Goal: Transaction & Acquisition: Purchase product/service

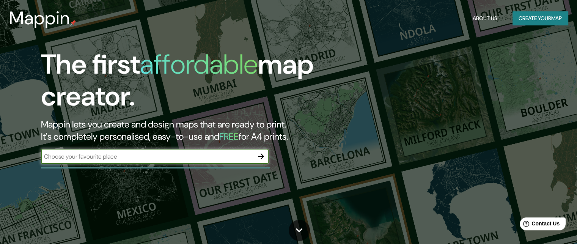
click at [210, 159] on input "text" at bounding box center [147, 156] width 212 height 9
type input "[GEOGRAPHIC_DATA]"
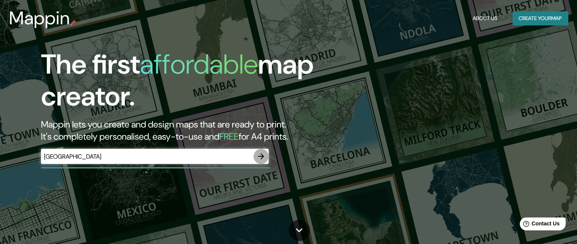
click at [265, 158] on icon "button" at bounding box center [260, 156] width 9 height 9
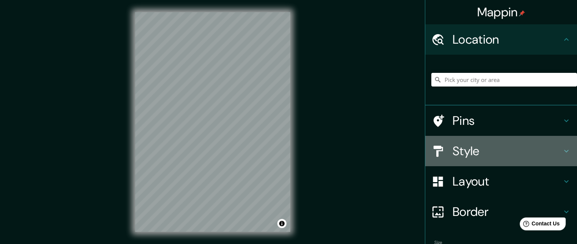
click at [484, 147] on h4 "Style" at bounding box center [506, 150] width 109 height 15
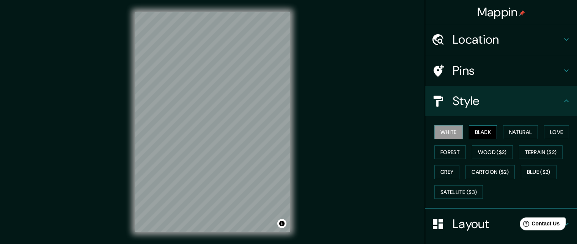
click at [483, 135] on button "Black" at bounding box center [483, 132] width 28 height 14
click at [290, 232] on div "© Mapbox © OpenStreetMap Improve this map" at bounding box center [212, 122] width 179 height 244
click at [249, 243] on html "Mappin Location Pins Style [PERSON_NAME] Black Natural Love Forest [PERSON_NAME…" at bounding box center [288, 122] width 577 height 244
click at [453, 134] on button "White" at bounding box center [448, 132] width 28 height 14
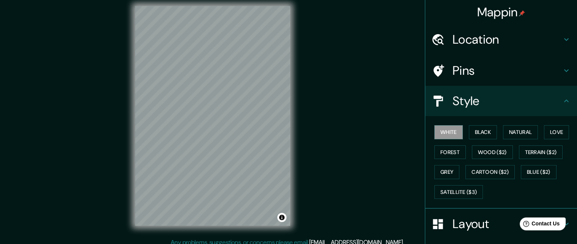
scroll to position [12, 0]
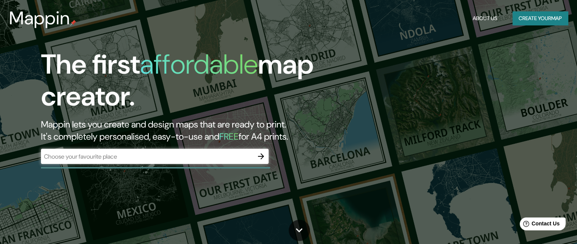
click at [205, 162] on div "​" at bounding box center [155, 156] width 228 height 15
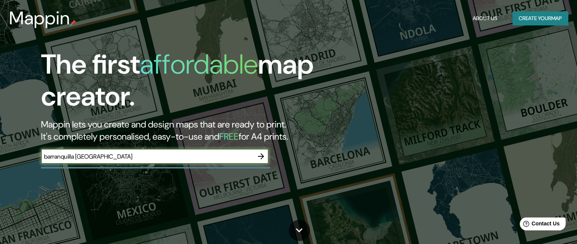
type input "barranquilla [GEOGRAPHIC_DATA]"
click at [260, 159] on icon "button" at bounding box center [260, 156] width 9 height 9
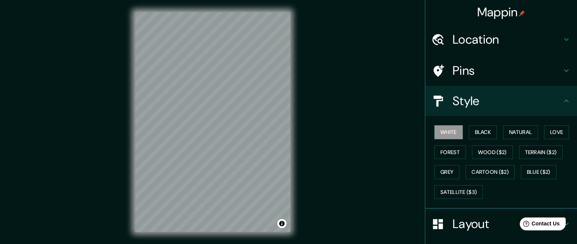
click at [493, 36] on h4 "Location" at bounding box center [506, 39] width 109 height 15
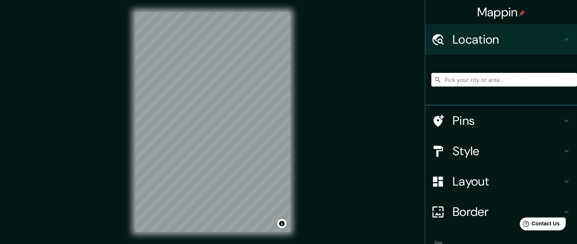
click at [476, 80] on input "Pick your city or area" at bounding box center [504, 80] width 146 height 14
click at [522, 76] on input "[GEOGRAPHIC_DATA], [GEOGRAPHIC_DATA], [GEOGRAPHIC_DATA]" at bounding box center [504, 80] width 146 height 14
click at [528, 77] on input "[GEOGRAPHIC_DATA], [GEOGRAPHIC_DATA], [GEOGRAPHIC_DATA]" at bounding box center [504, 80] width 146 height 14
type input "[STREET_ADDRESS]"
click at [490, 153] on h4 "Style" at bounding box center [506, 150] width 109 height 15
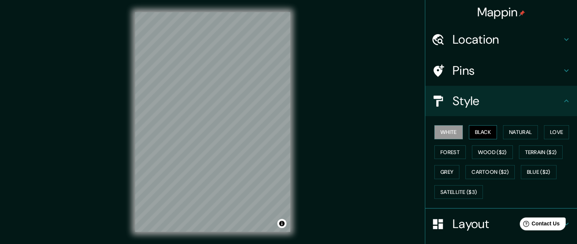
click at [485, 133] on button "Black" at bounding box center [483, 132] width 28 height 14
